Goal: Task Accomplishment & Management: Manage account settings

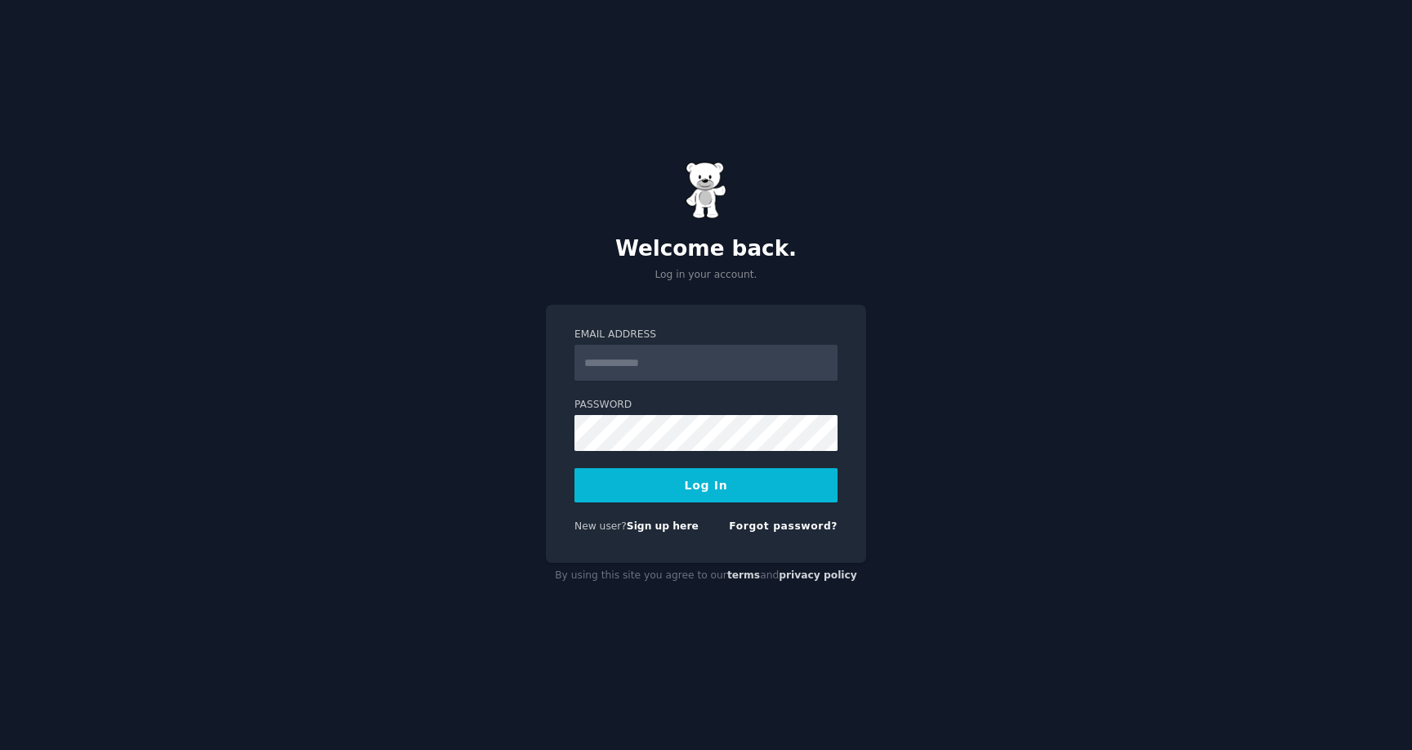
click at [664, 369] on input "Email Address" at bounding box center [706, 363] width 263 height 36
type input "**********"
click at [575, 468] on button "Log In" at bounding box center [706, 485] width 263 height 34
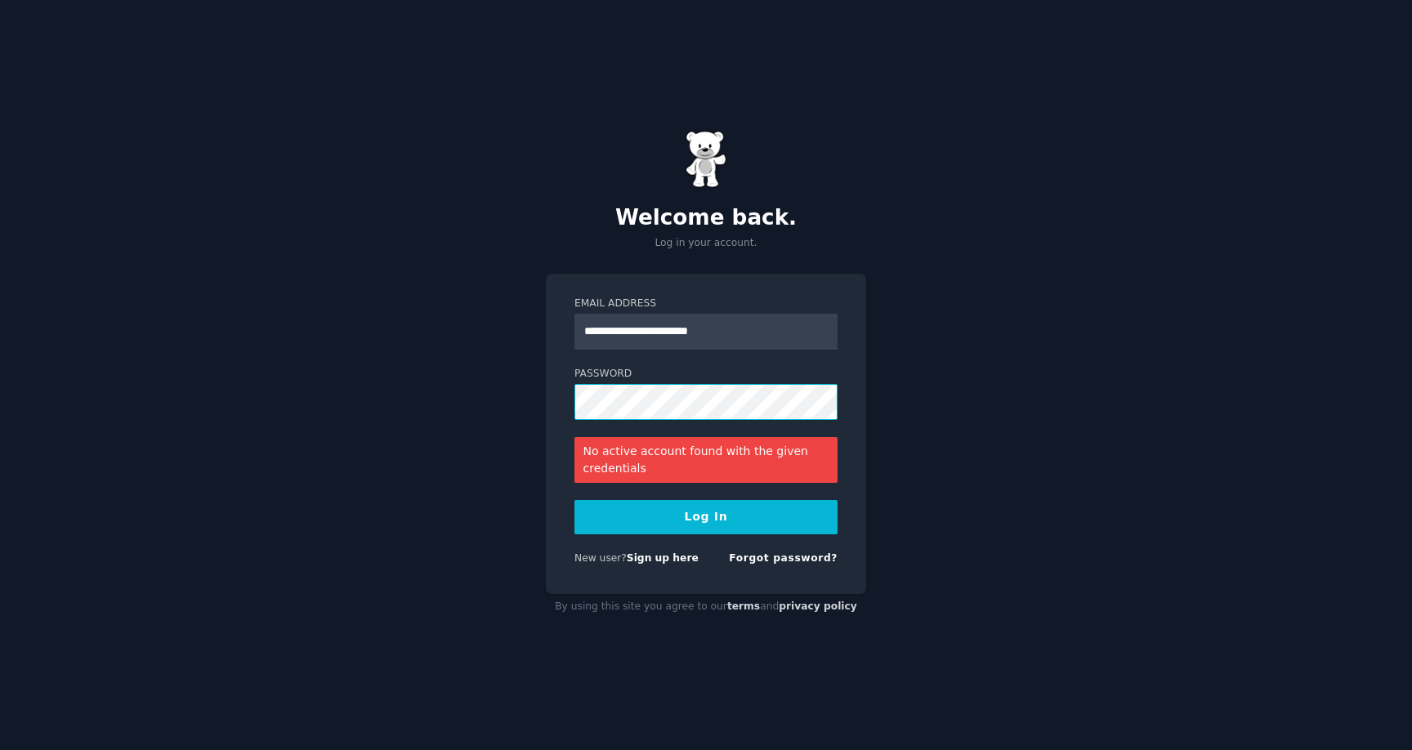
click at [575, 500] on button "Log In" at bounding box center [706, 517] width 263 height 34
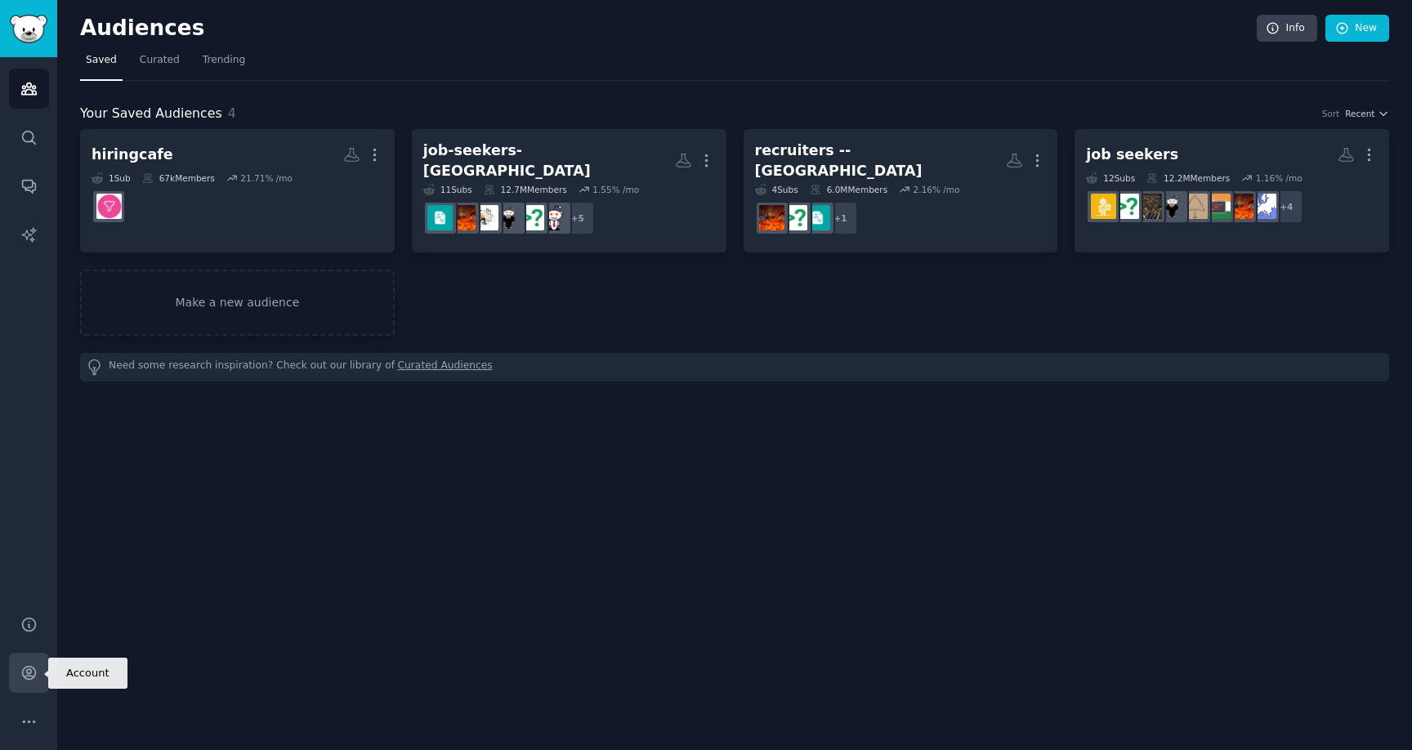
click at [29, 674] on icon "Sidebar" at bounding box center [28, 672] width 17 height 17
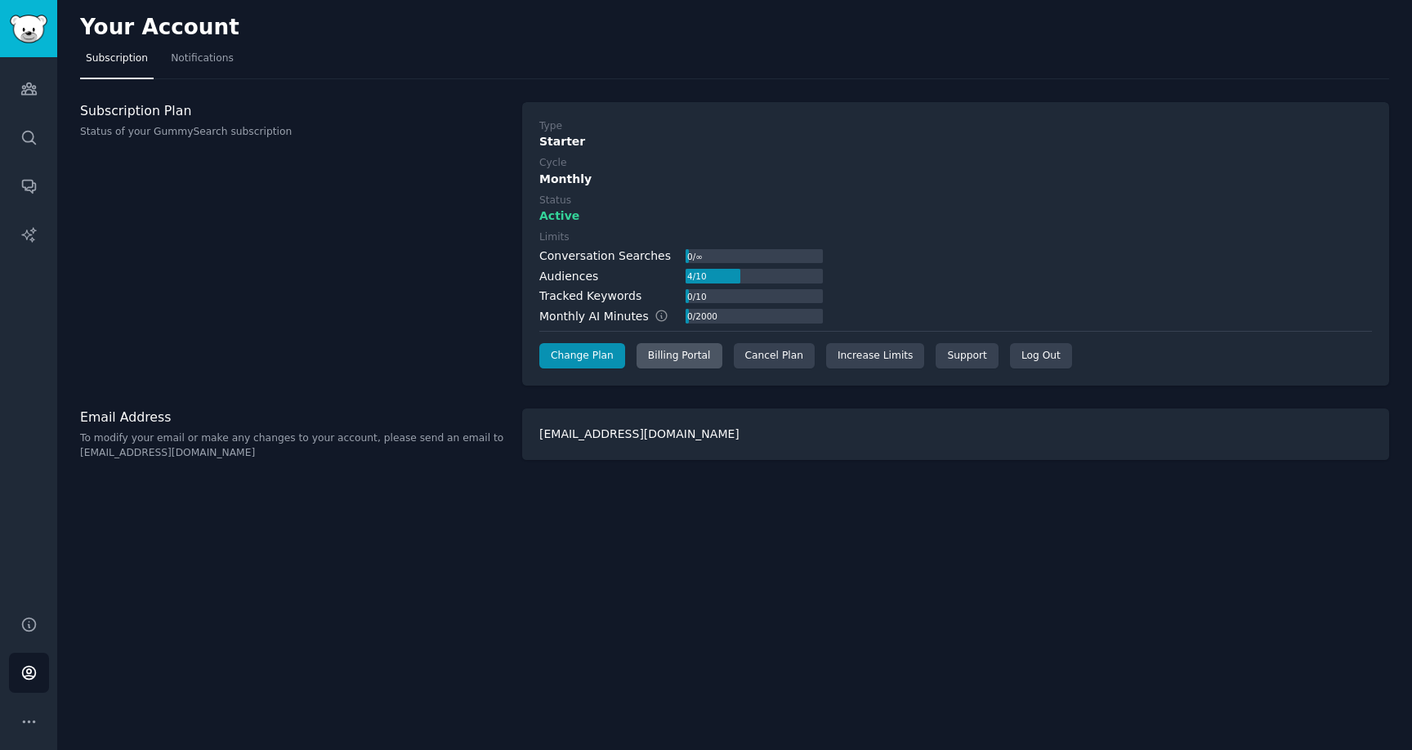
click at [668, 364] on div "Billing Portal" at bounding box center [680, 356] width 86 height 26
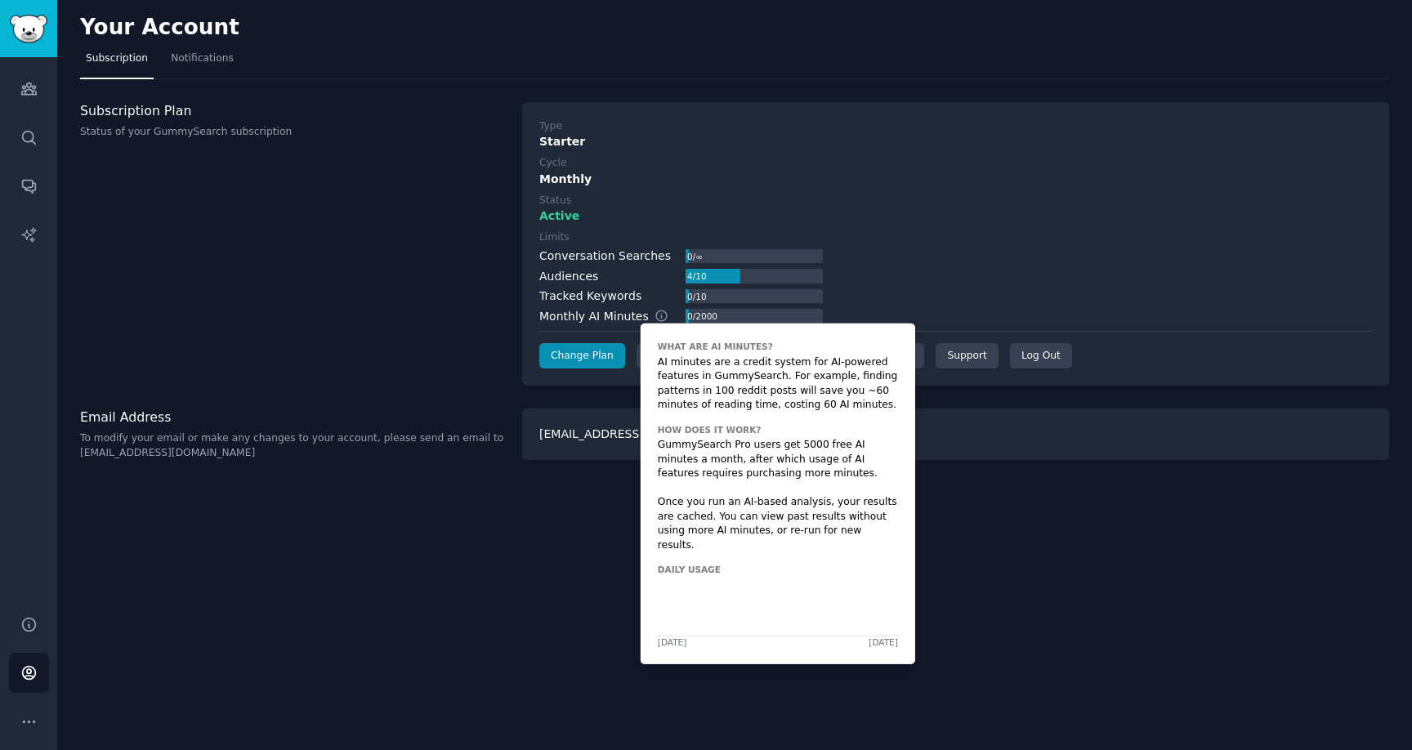
click at [655, 319] on icon at bounding box center [662, 316] width 15 height 15
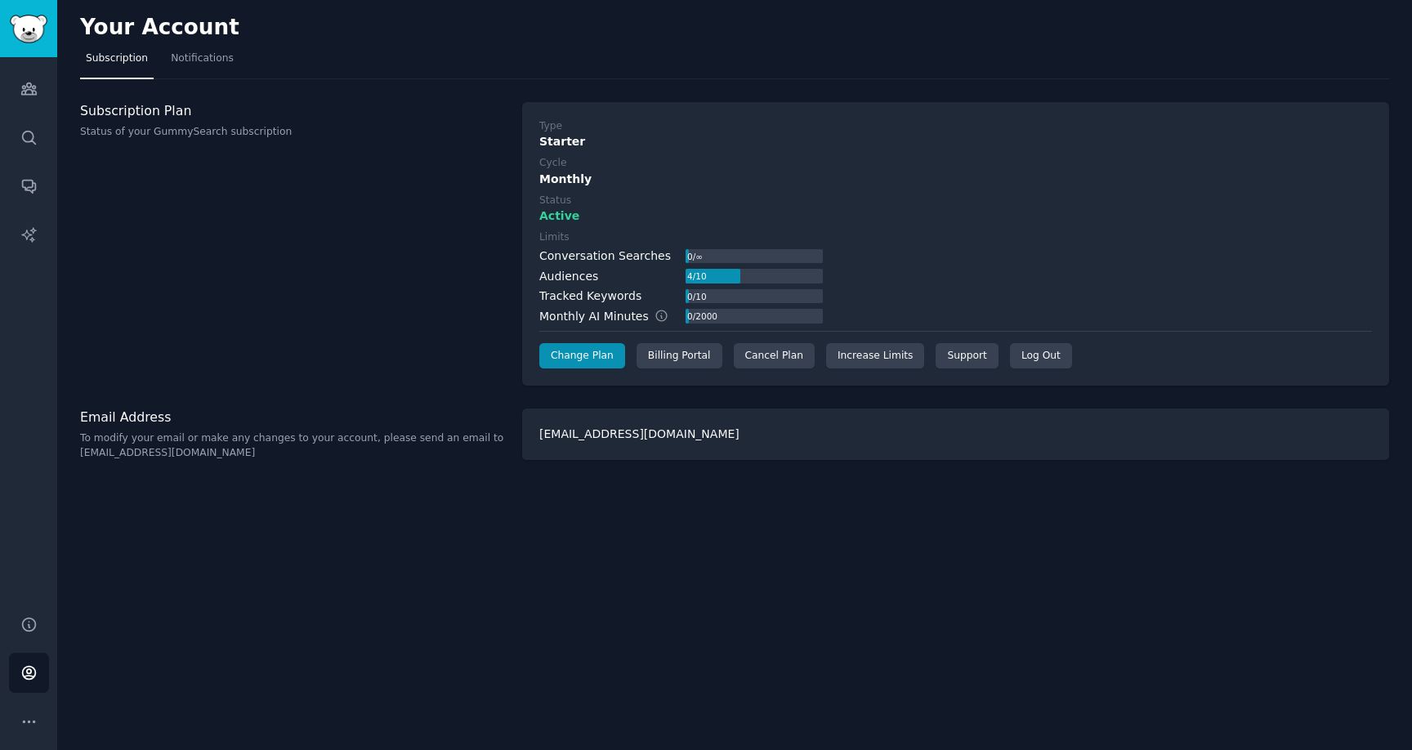
click at [608, 549] on div "Your Account Subscription Notifications Subscription Plan Status of your GummyS…" at bounding box center [734, 375] width 1355 height 750
click at [30, 103] on link "Audiences" at bounding box center [29, 89] width 40 height 40
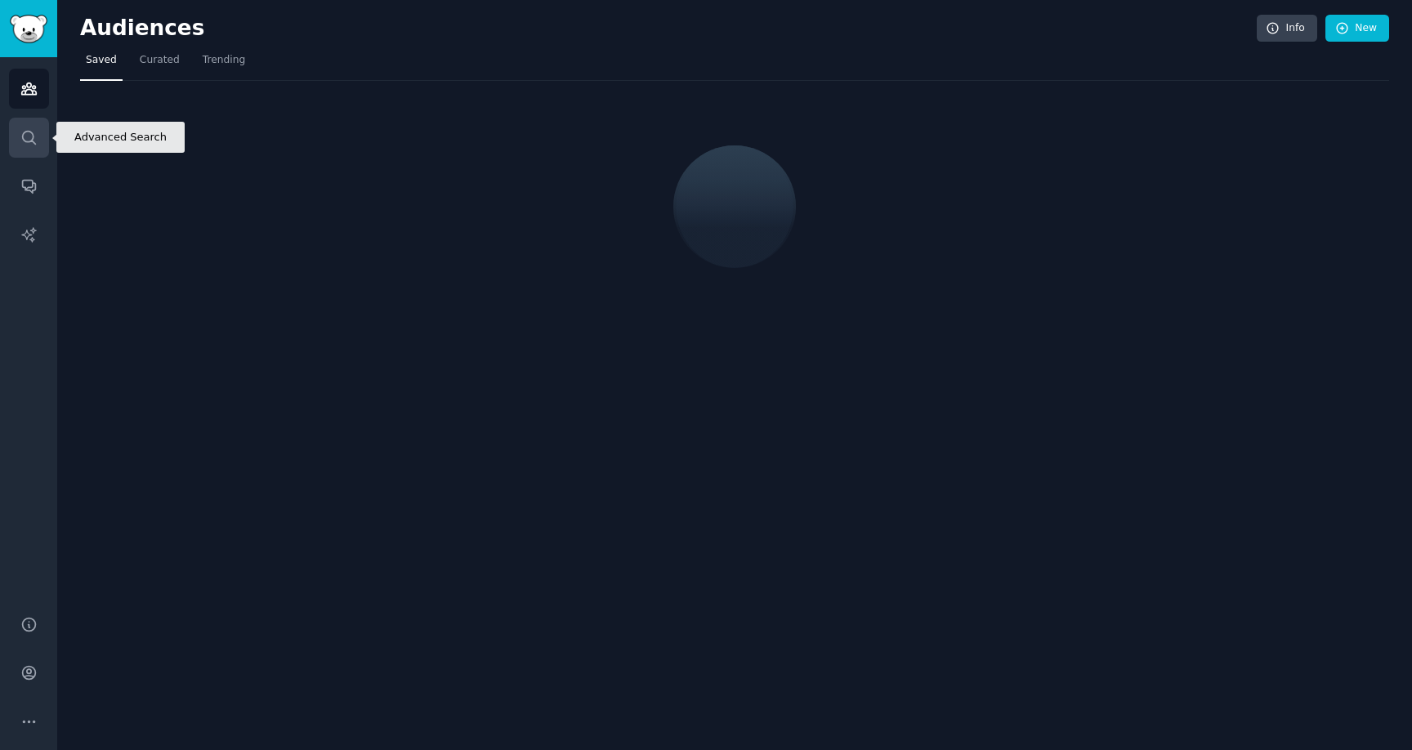
click at [30, 125] on link "Search" at bounding box center [29, 138] width 40 height 40
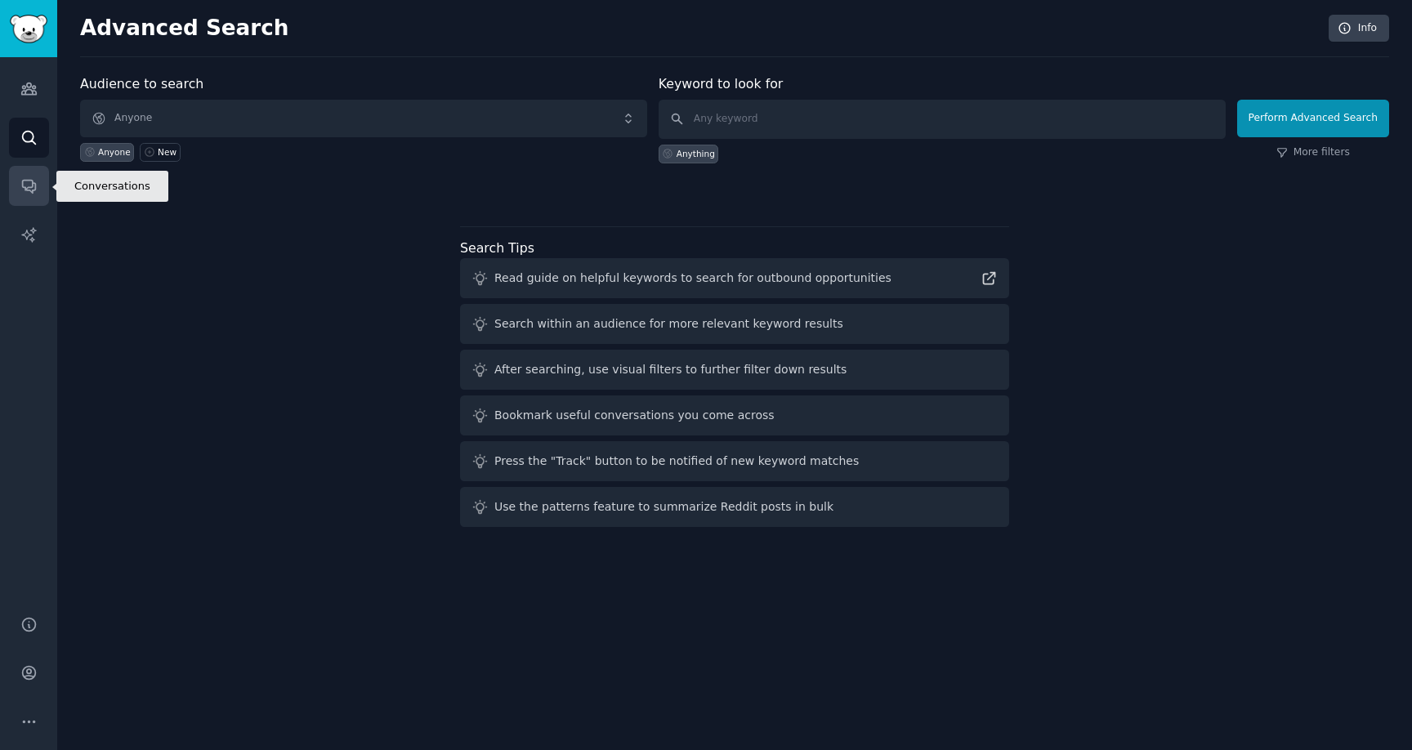
click at [32, 176] on link "Conversations" at bounding box center [29, 186] width 40 height 40
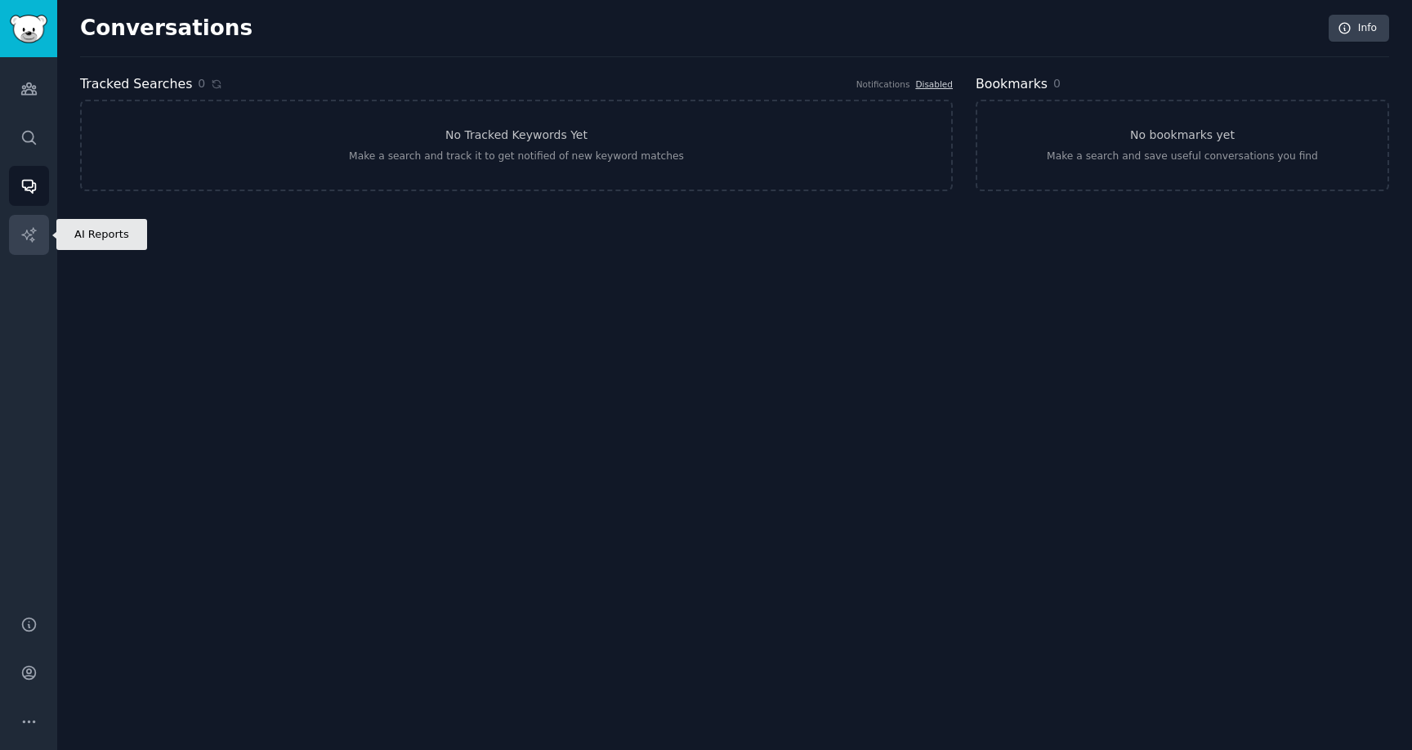
click at [32, 219] on link "AI Reports" at bounding box center [29, 235] width 40 height 40
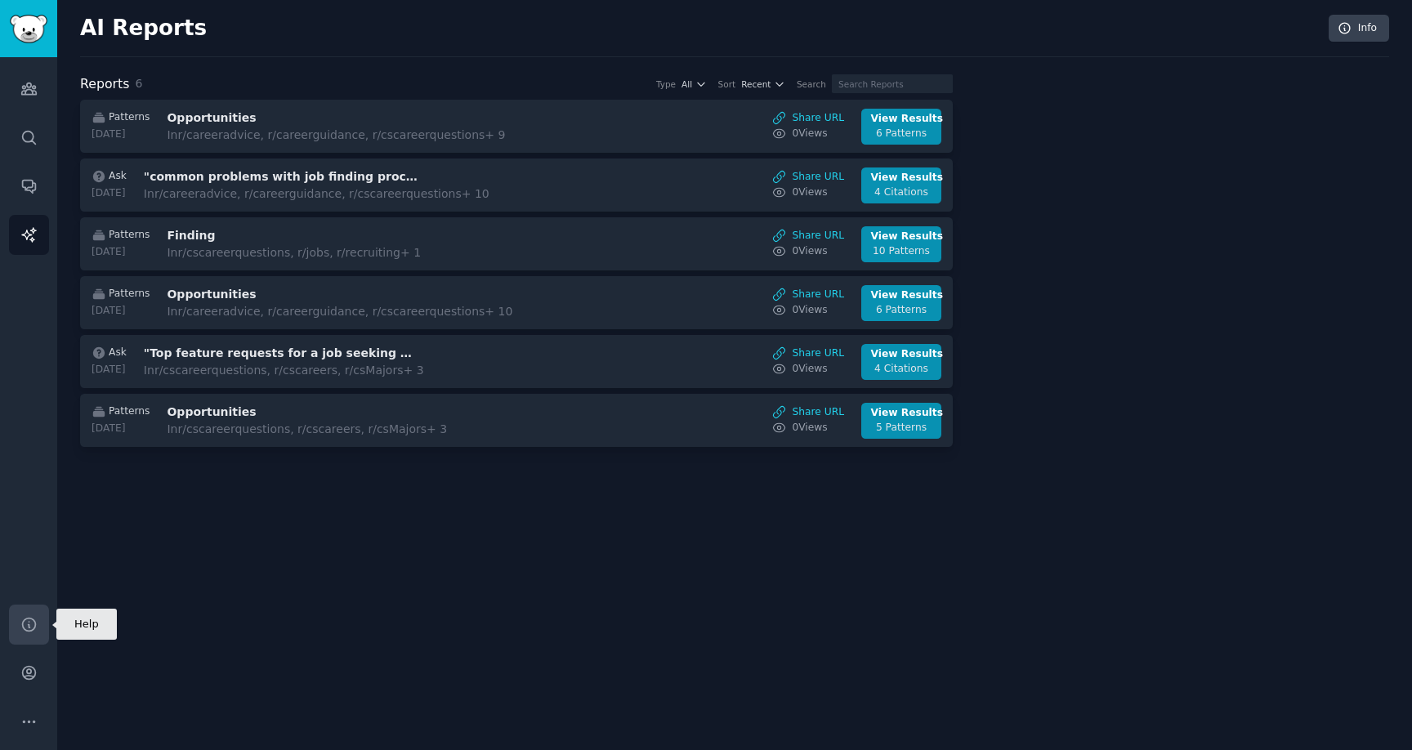
click at [20, 628] on icon "Sidebar" at bounding box center [28, 624] width 17 height 17
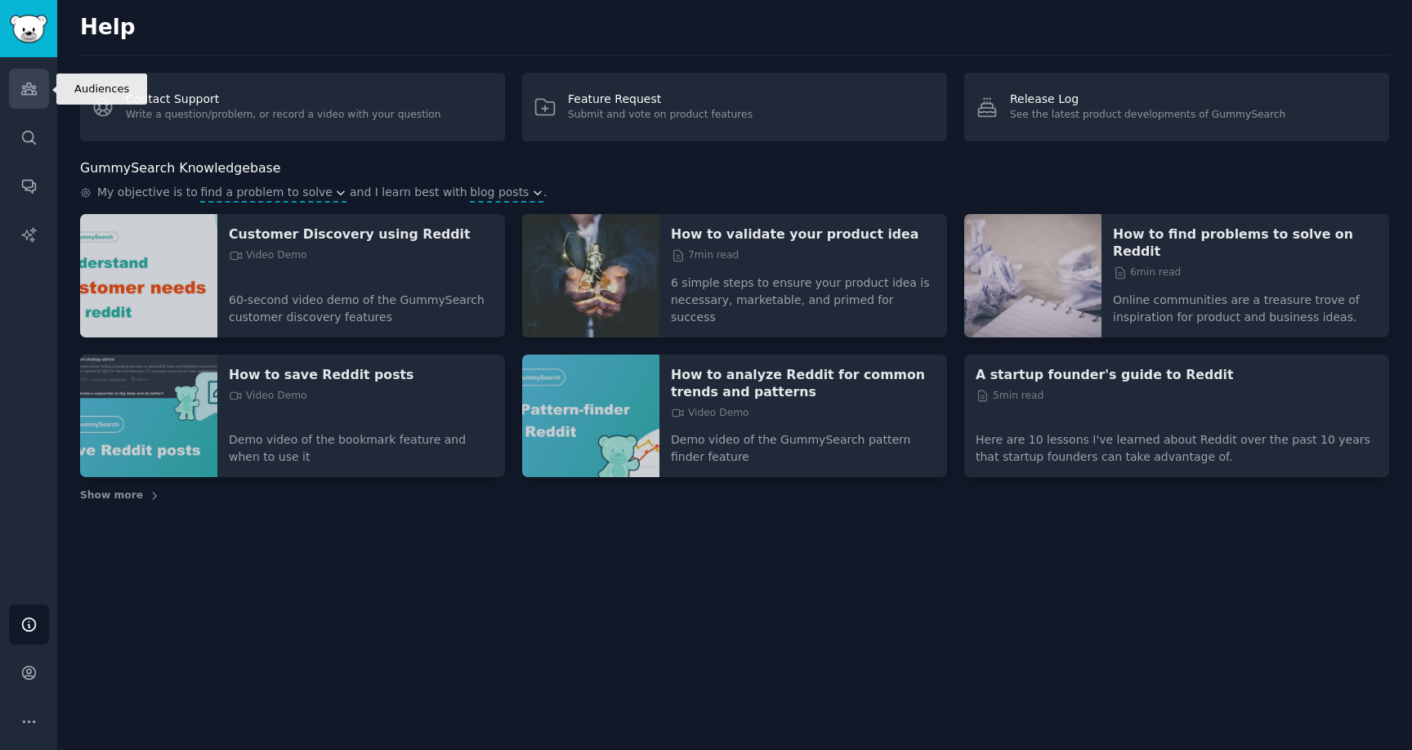
click at [39, 97] on link "Audiences" at bounding box center [29, 89] width 40 height 40
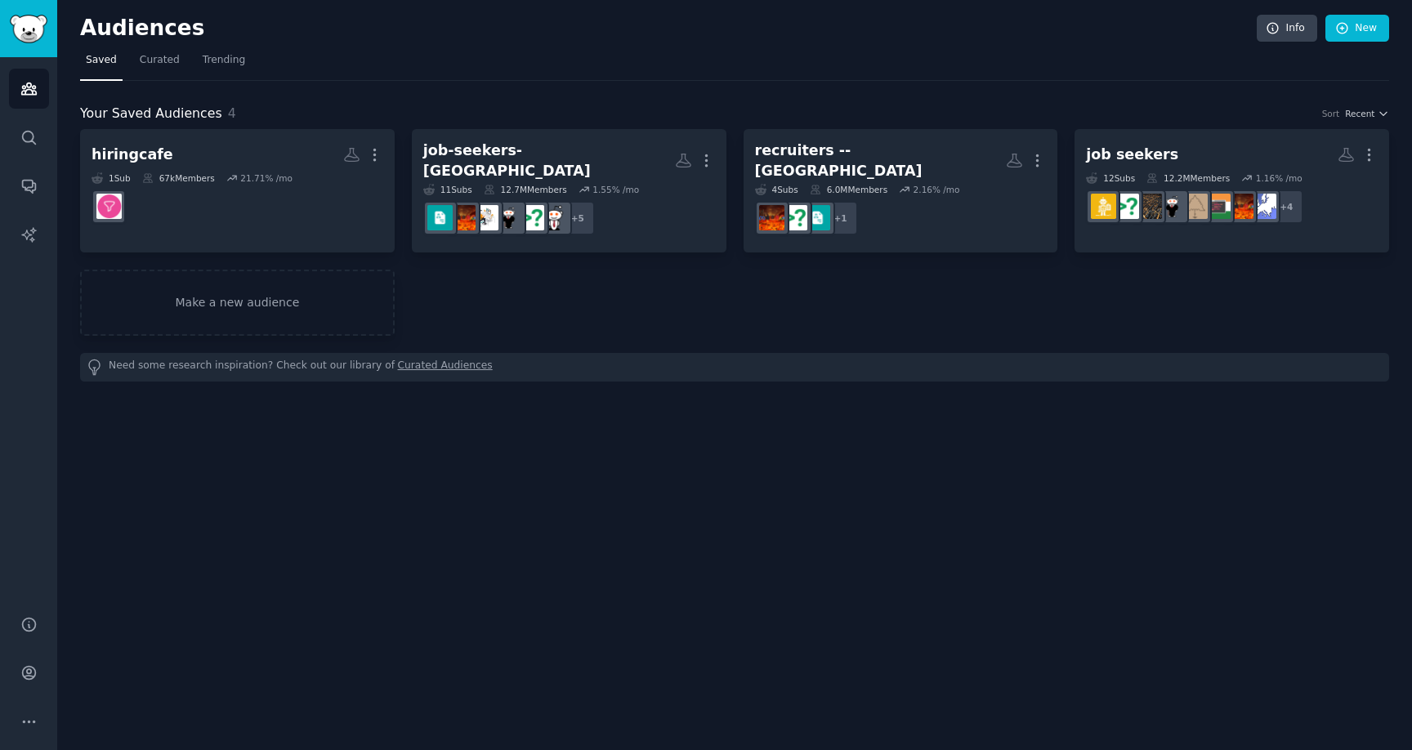
click at [624, 494] on div "Audiences Info New Saved Curated Trending Your Saved Audiences 4 Sort Recent hi…" at bounding box center [734, 375] width 1355 height 750
click at [25, 670] on icon "Sidebar" at bounding box center [28, 672] width 17 height 17
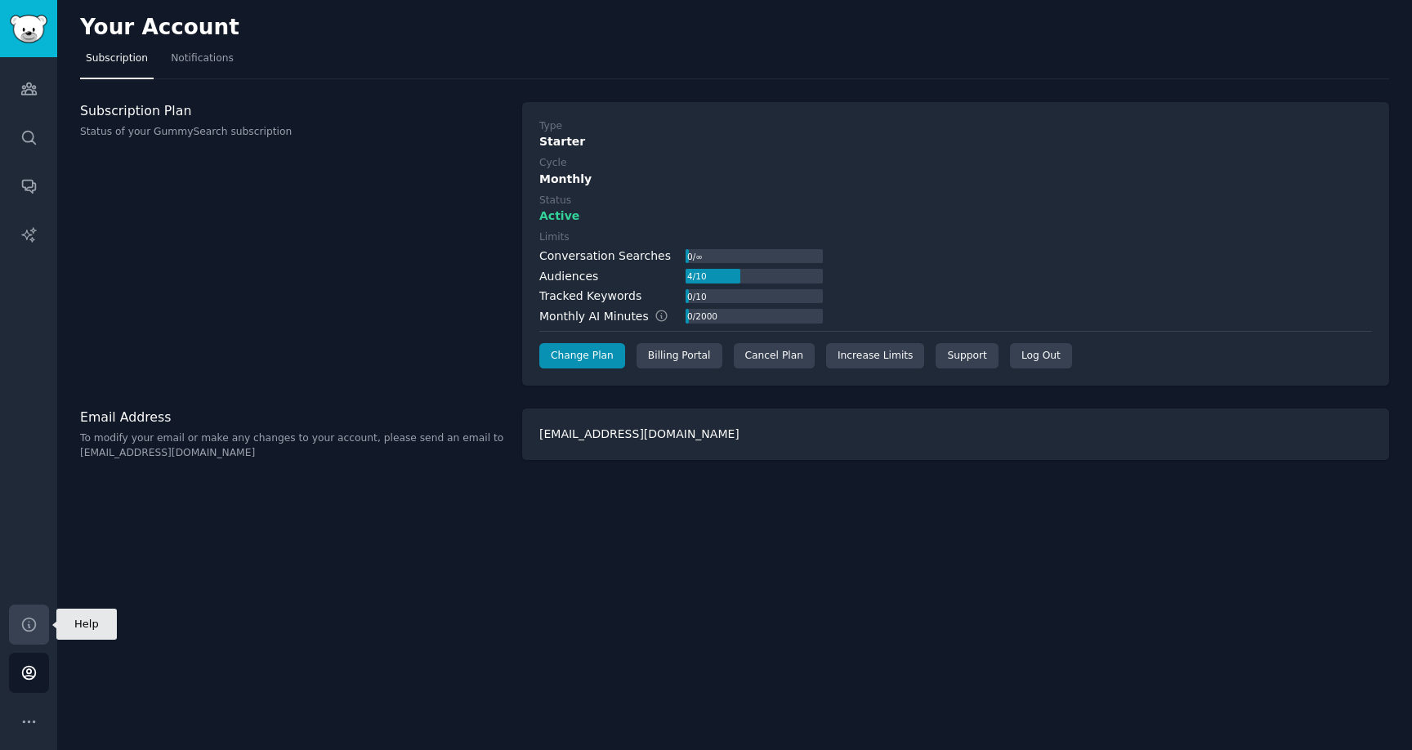
click at [25, 610] on link "Help" at bounding box center [29, 625] width 40 height 40
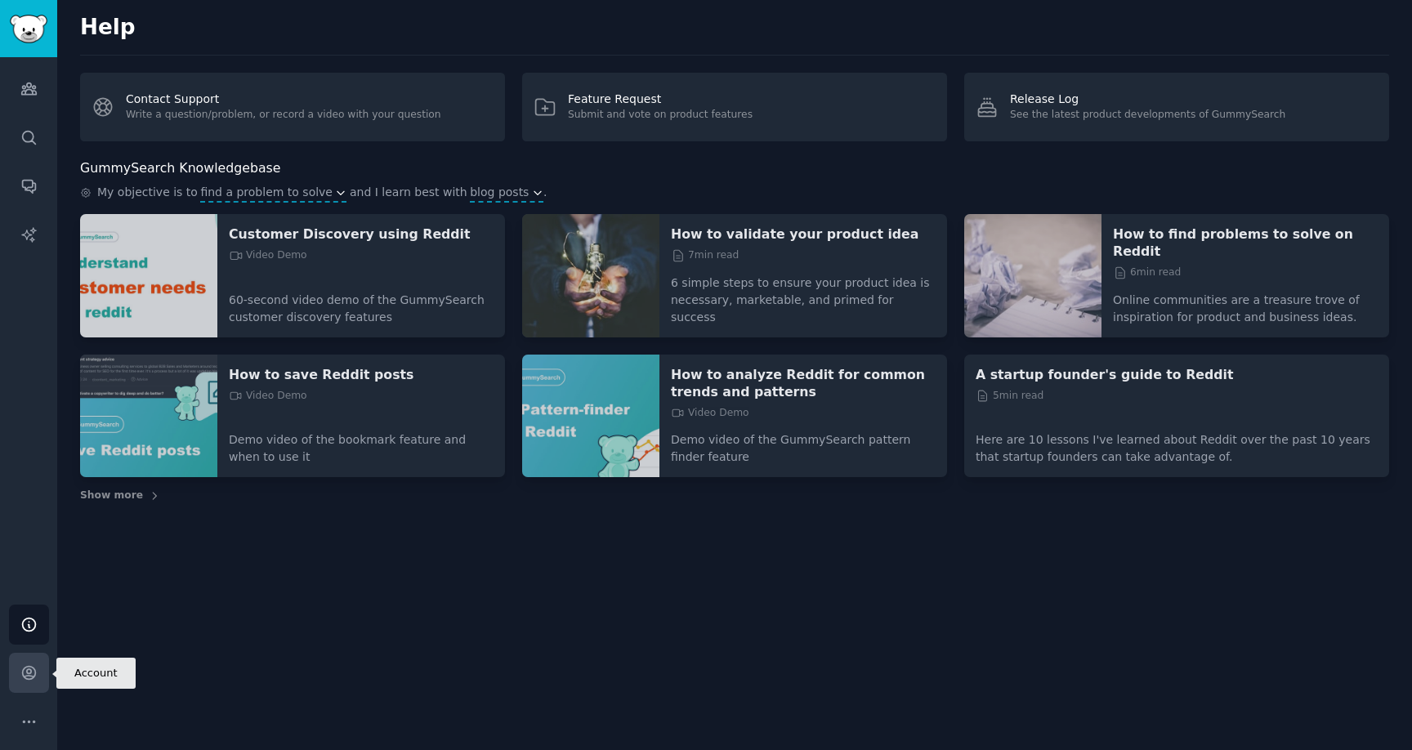
click at [19, 682] on link "Account" at bounding box center [29, 673] width 40 height 40
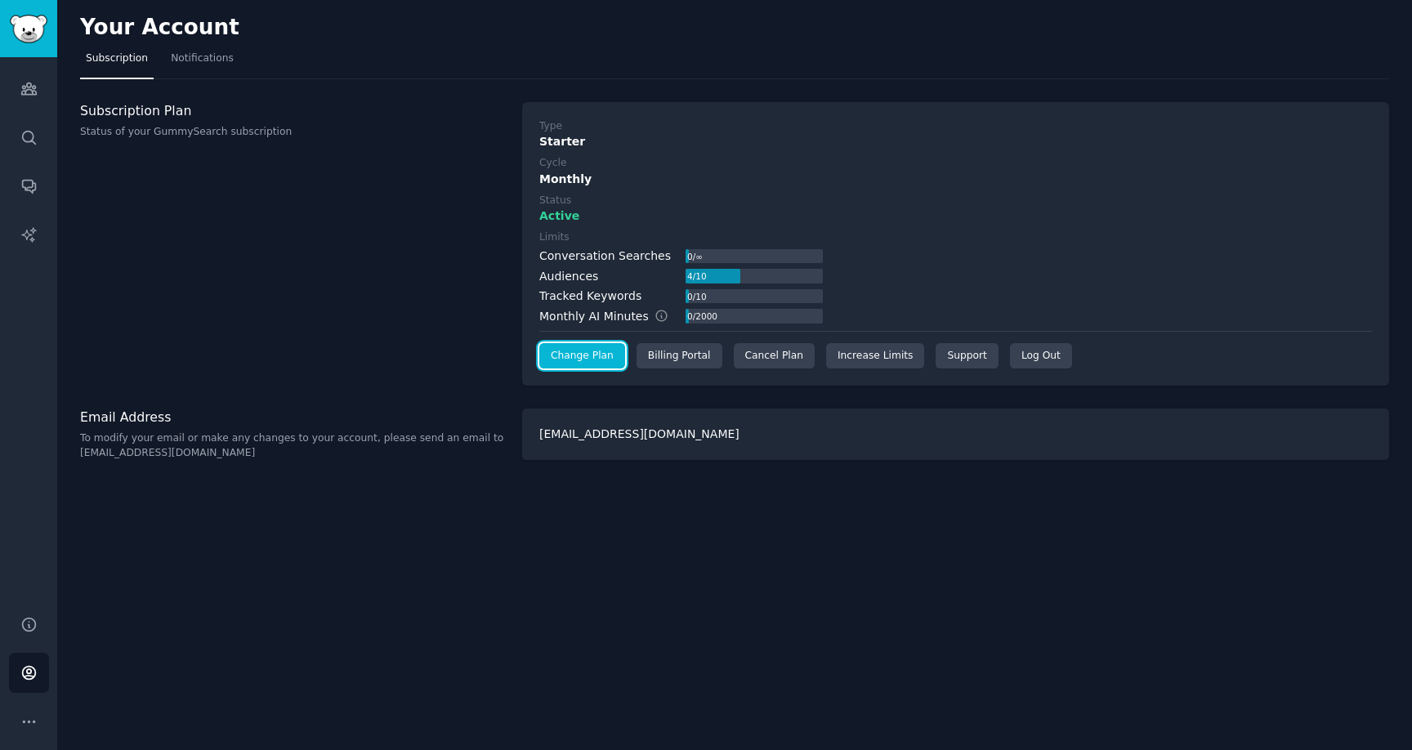
click at [606, 361] on link "Change Plan" at bounding box center [582, 356] width 86 height 26
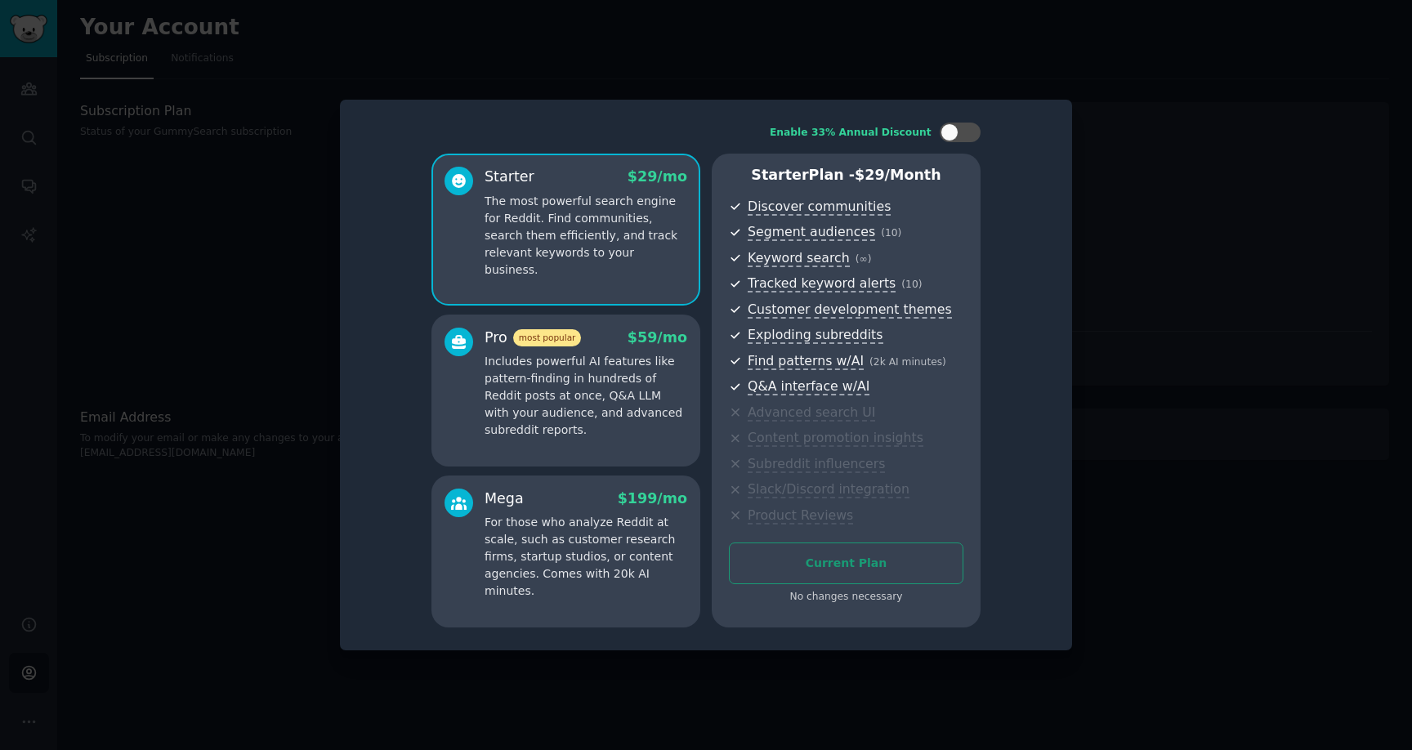
click at [1135, 208] on div at bounding box center [706, 375] width 1412 height 750
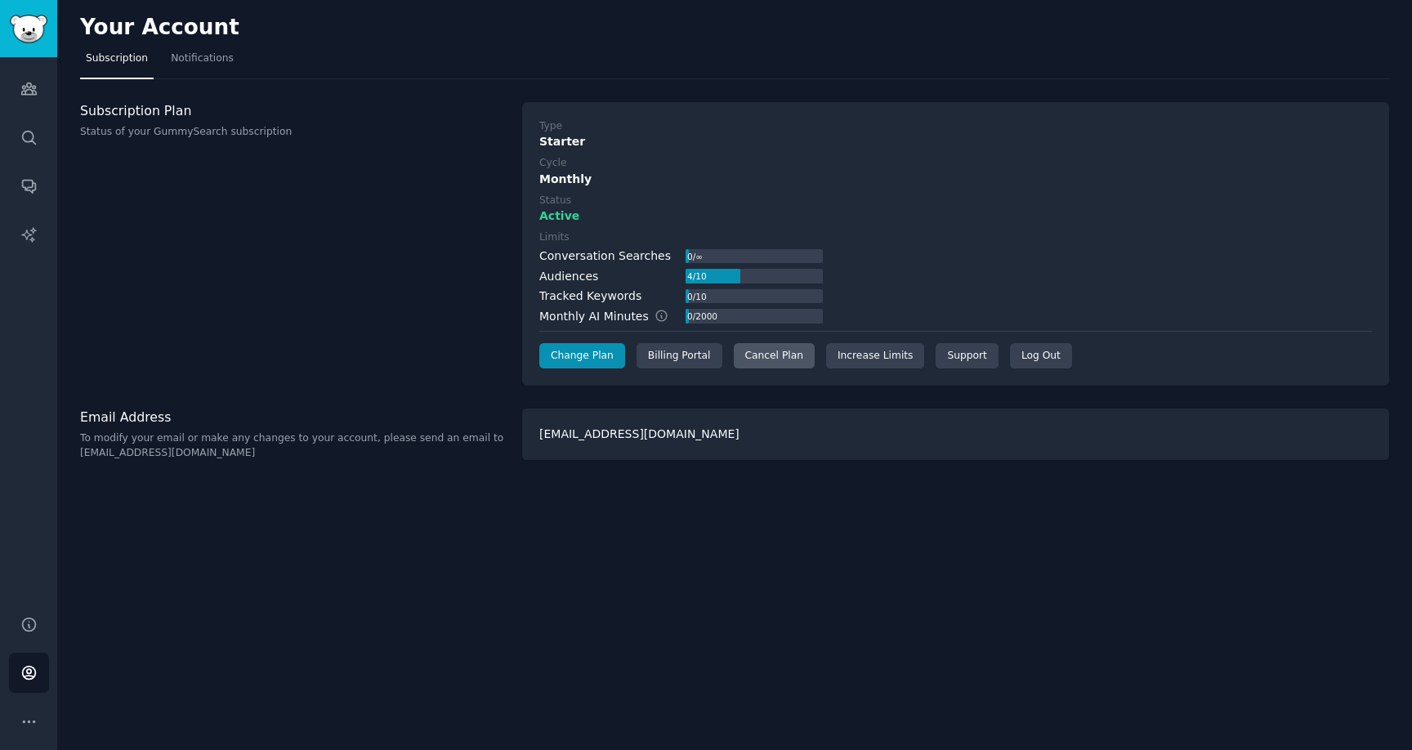
click at [790, 358] on div "Cancel Plan" at bounding box center [774, 356] width 81 height 26
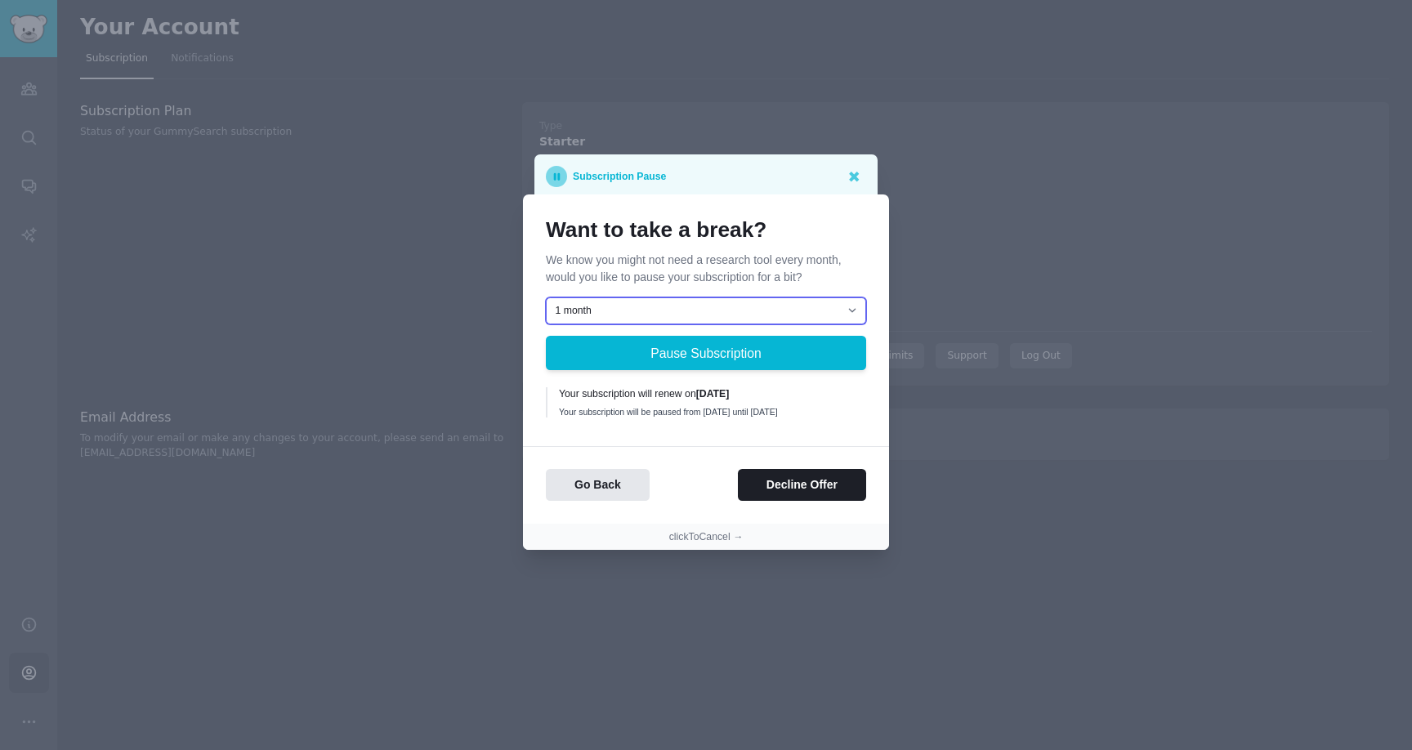
click at [673, 307] on select "1 month 2 months 3 months Choose a custom date to resume" at bounding box center [706, 311] width 320 height 28
click at [646, 297] on select "1 month 2 months 3 months Choose a custom date to resume" at bounding box center [706, 311] width 320 height 28
click at [803, 499] on button "Decline Offer" at bounding box center [802, 485] width 128 height 32
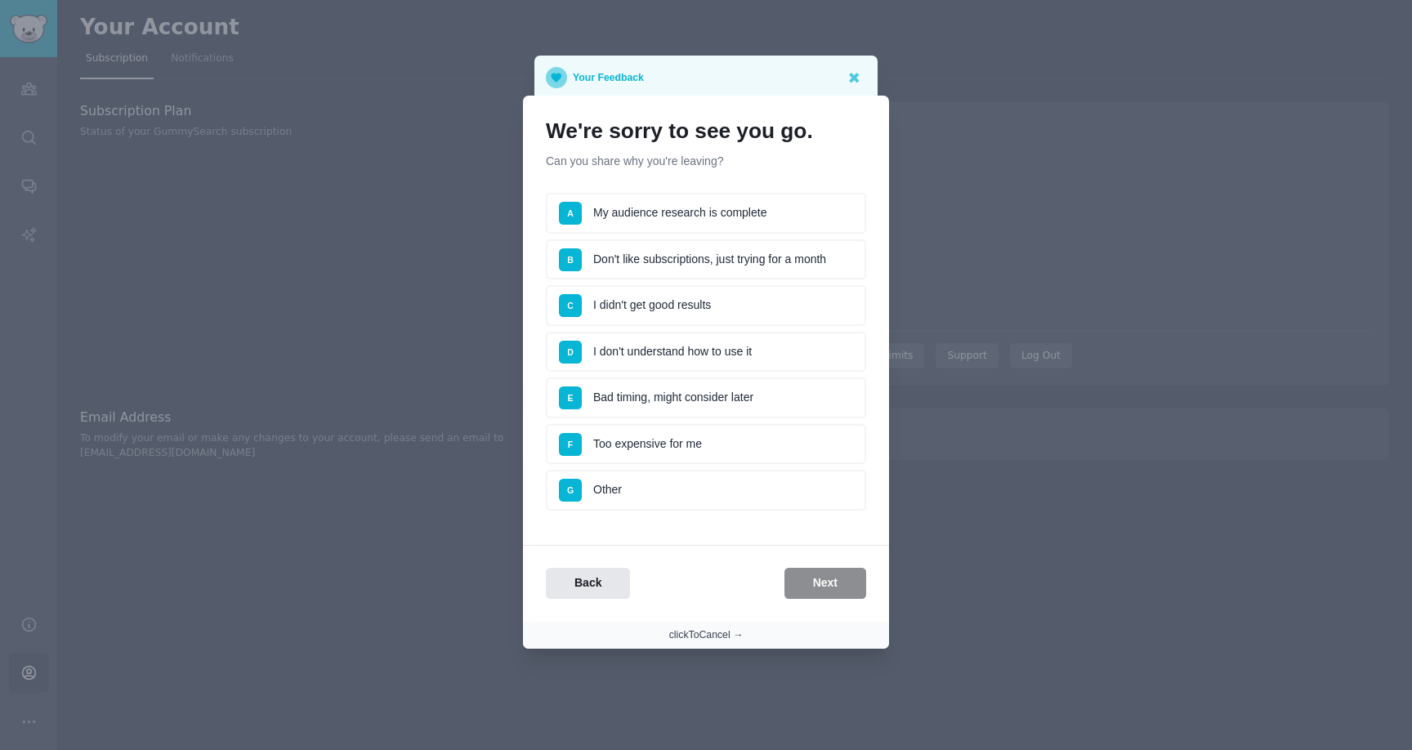
click at [698, 637] on button "clickToCancel →" at bounding box center [706, 635] width 74 height 15
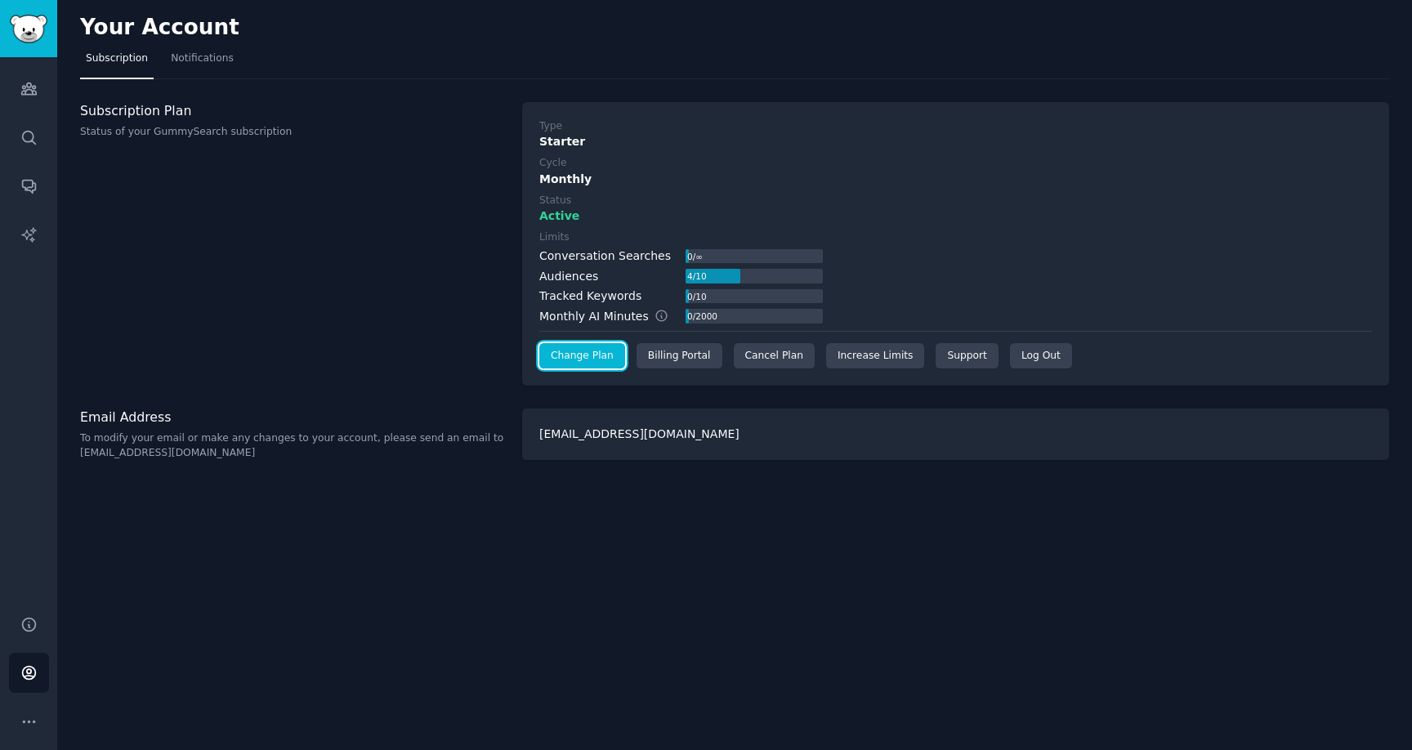
click at [606, 351] on link "Change Plan" at bounding box center [582, 356] width 86 height 26
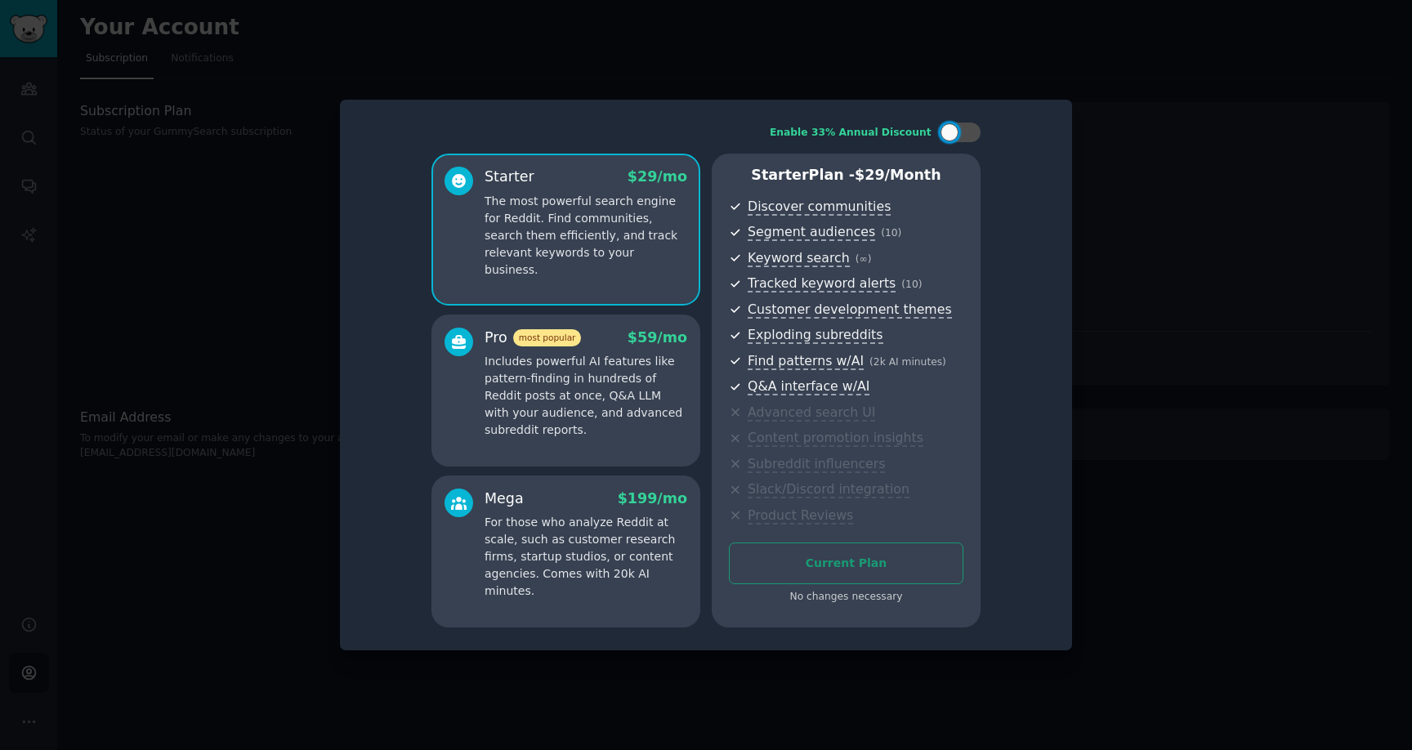
click at [1114, 147] on div at bounding box center [706, 375] width 1412 height 750
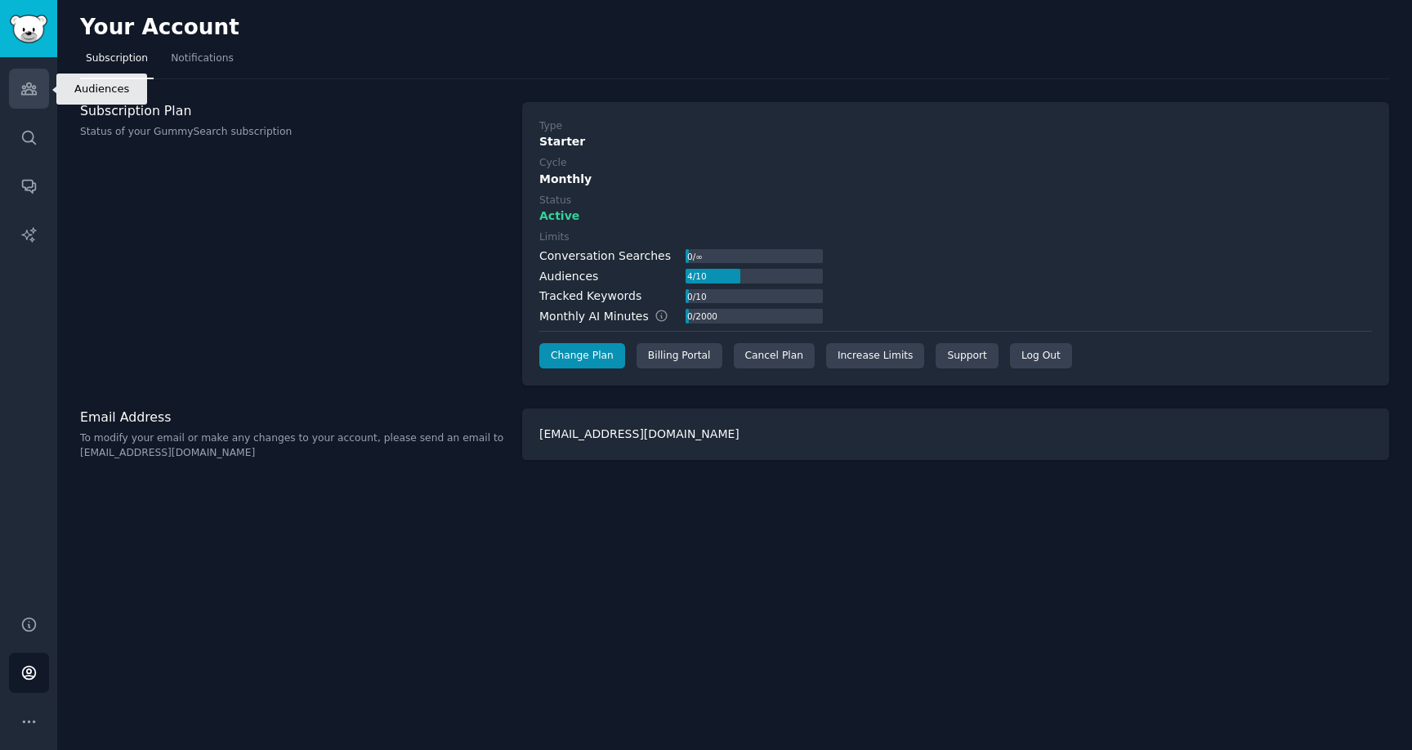
click at [35, 82] on icon "Sidebar" at bounding box center [28, 88] width 17 height 17
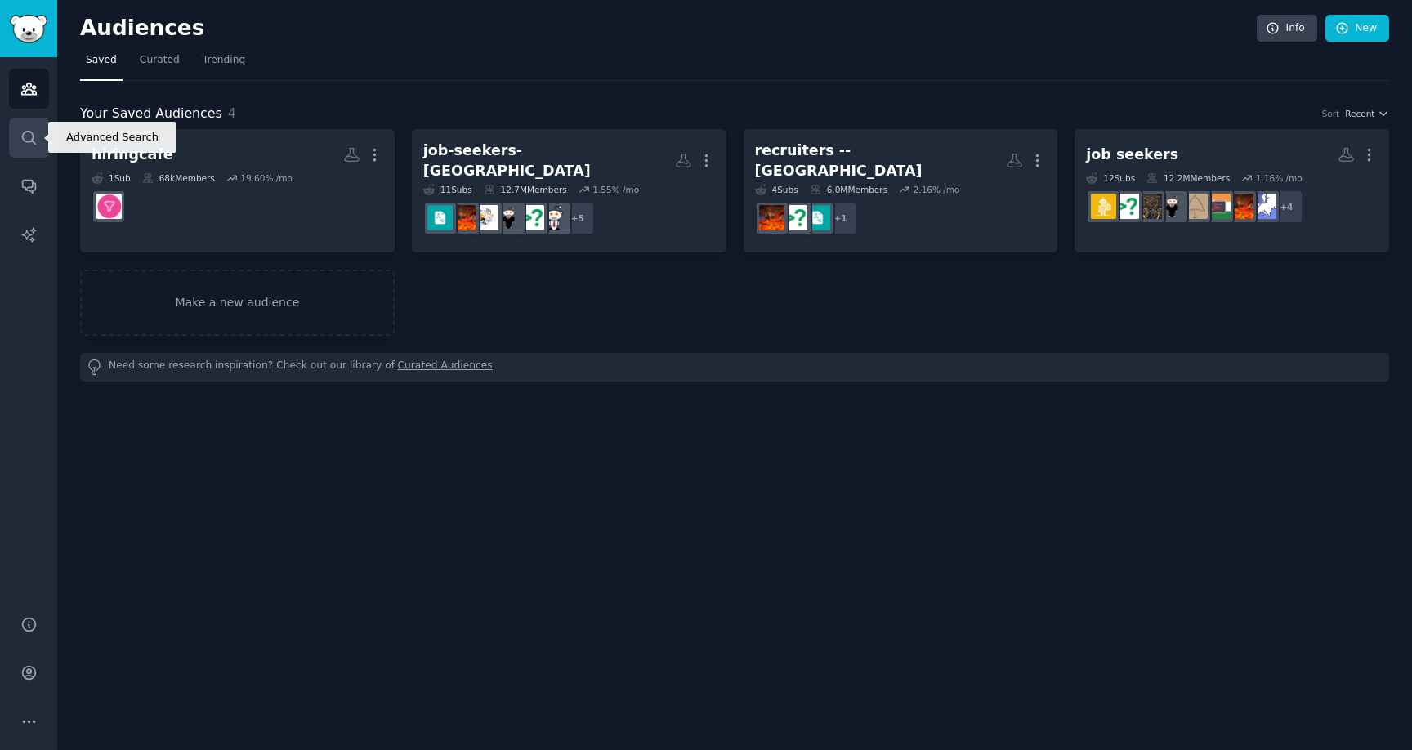
click at [22, 131] on icon "Sidebar" at bounding box center [28, 137] width 17 height 17
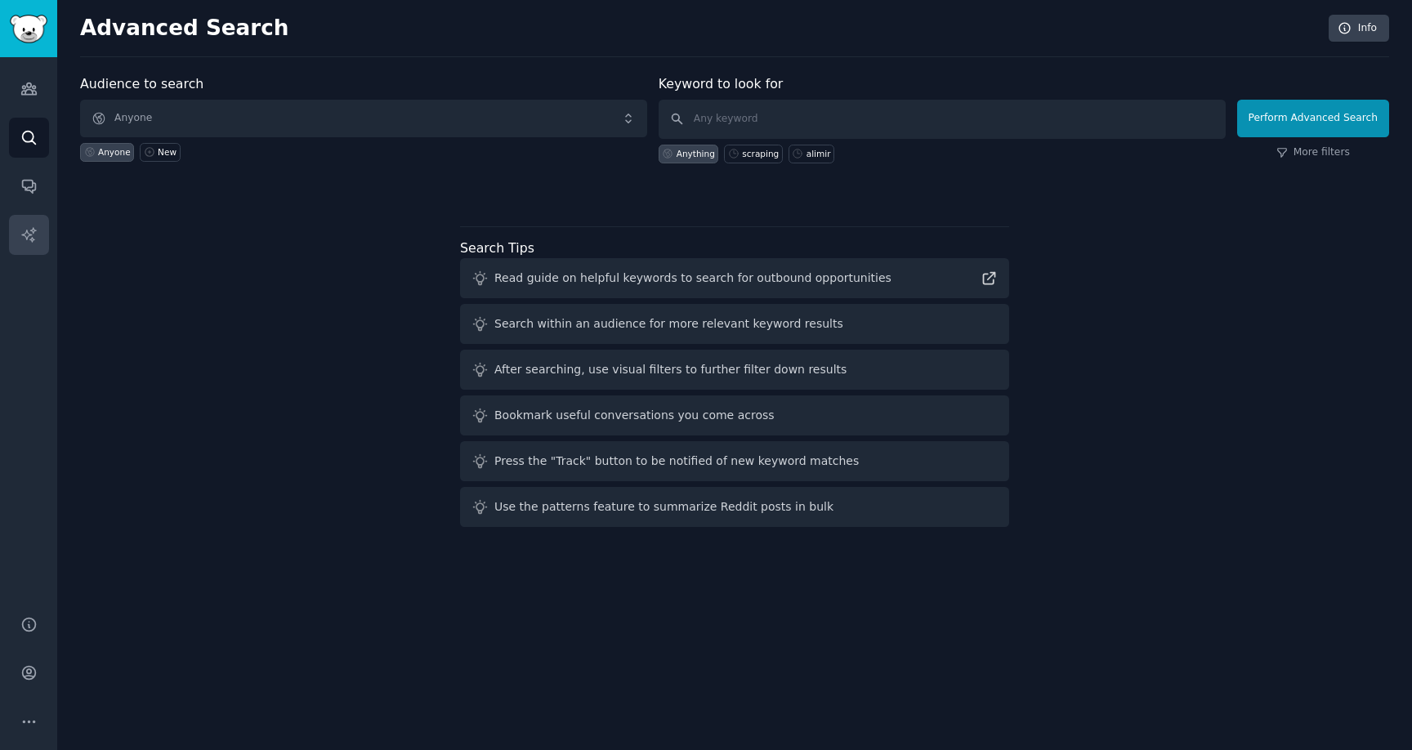
click at [23, 243] on link "AI Reports" at bounding box center [29, 235] width 40 height 40
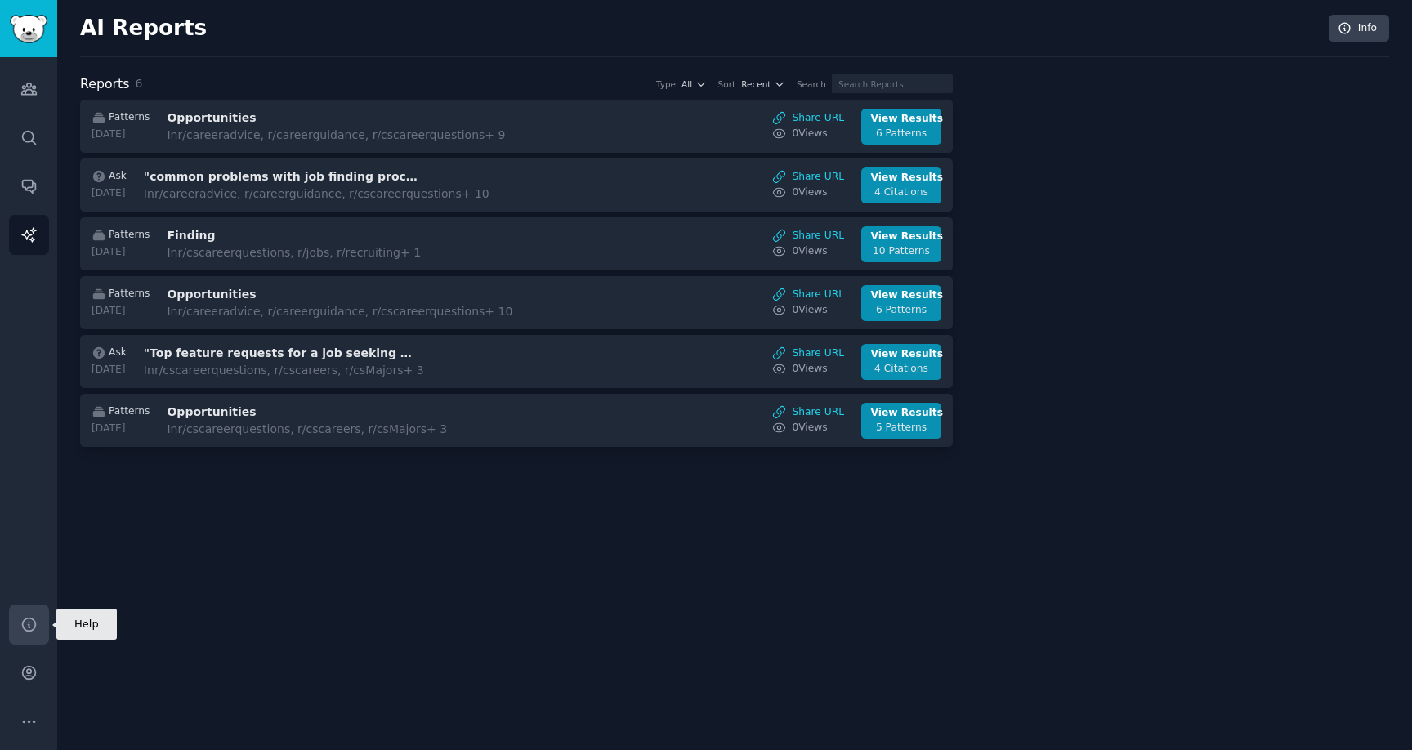
click at [29, 622] on icon "Sidebar" at bounding box center [28, 624] width 17 height 17
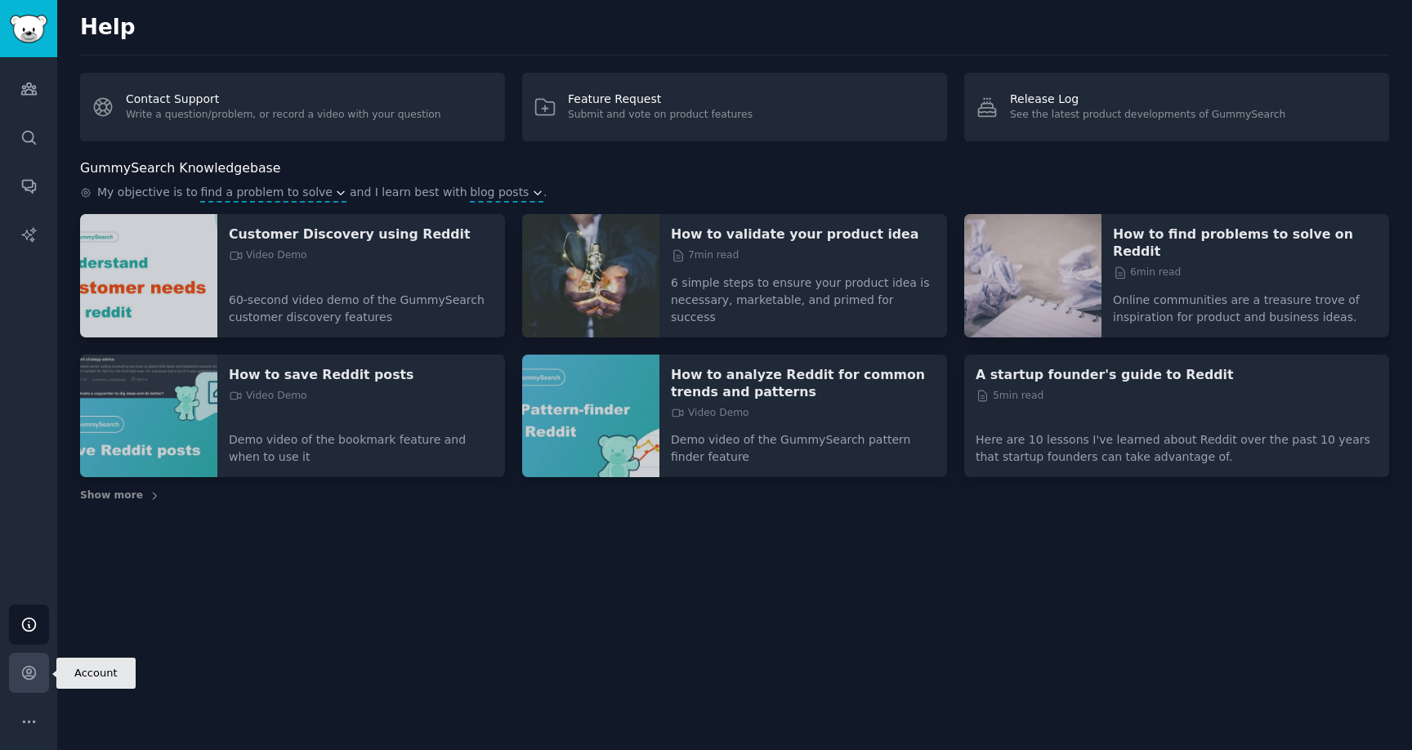
click at [20, 673] on icon "Sidebar" at bounding box center [28, 672] width 17 height 17
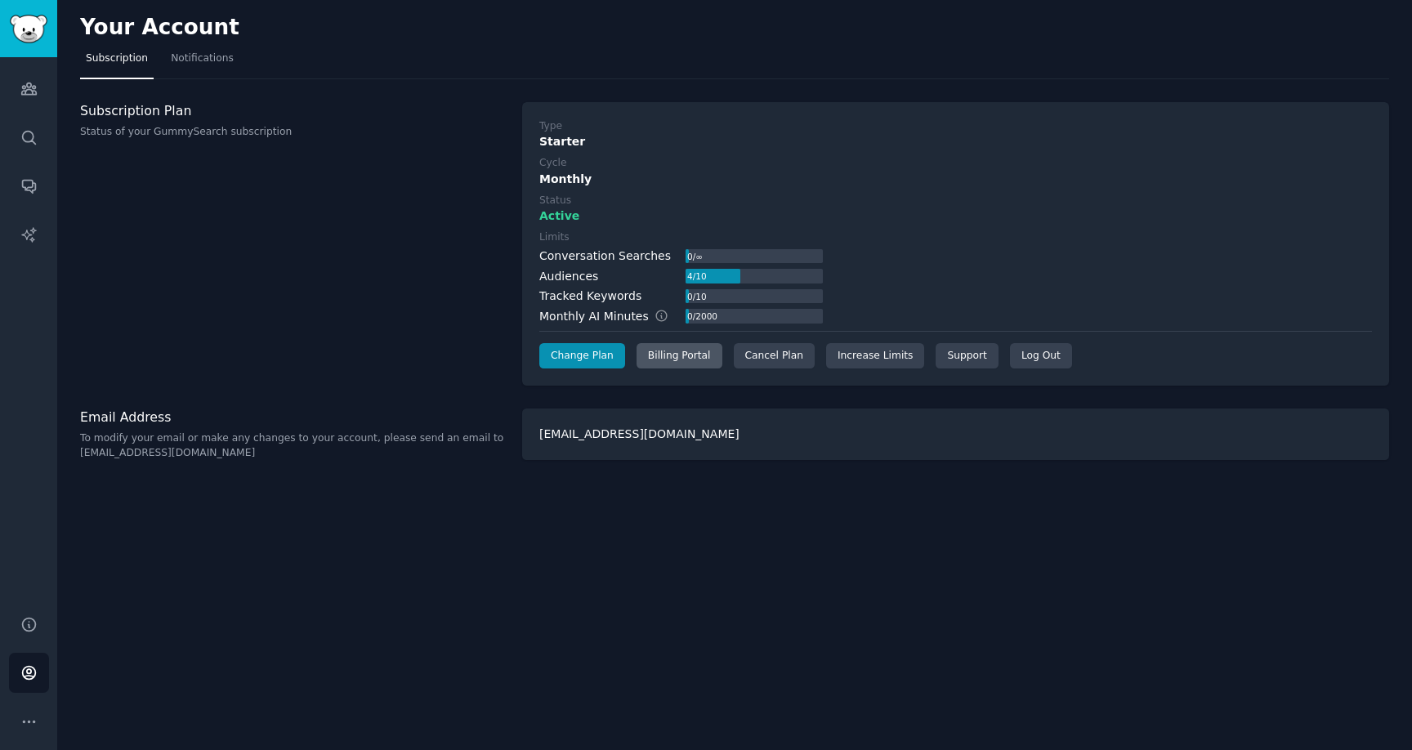
click at [673, 364] on div "Billing Portal" at bounding box center [680, 356] width 86 height 26
